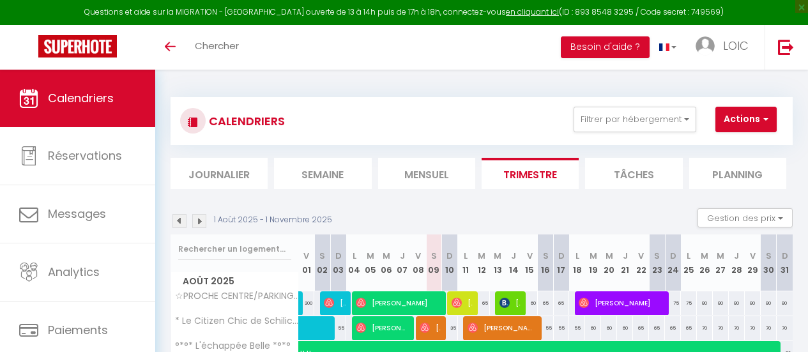
select select
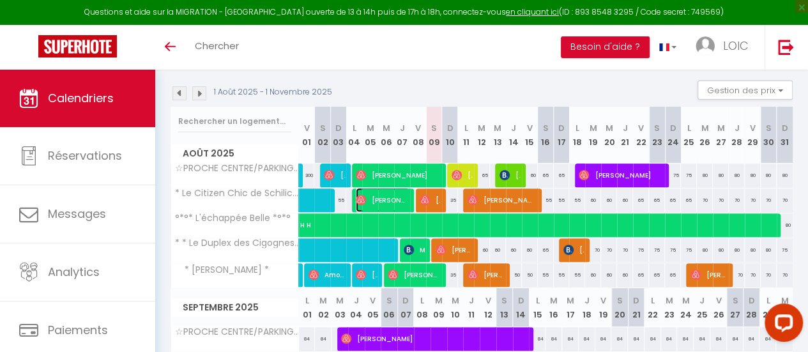
click at [393, 197] on span "[PERSON_NAME]" at bounding box center [382, 200] width 53 height 24
select select "OK"
select select "0"
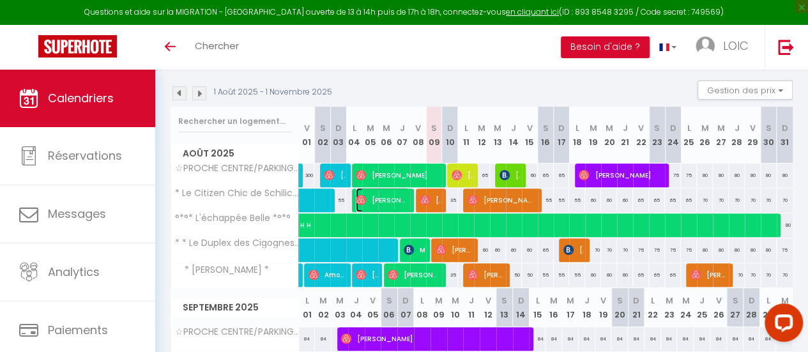
select select "1"
select select
